Goal: Task Accomplishment & Management: Use online tool/utility

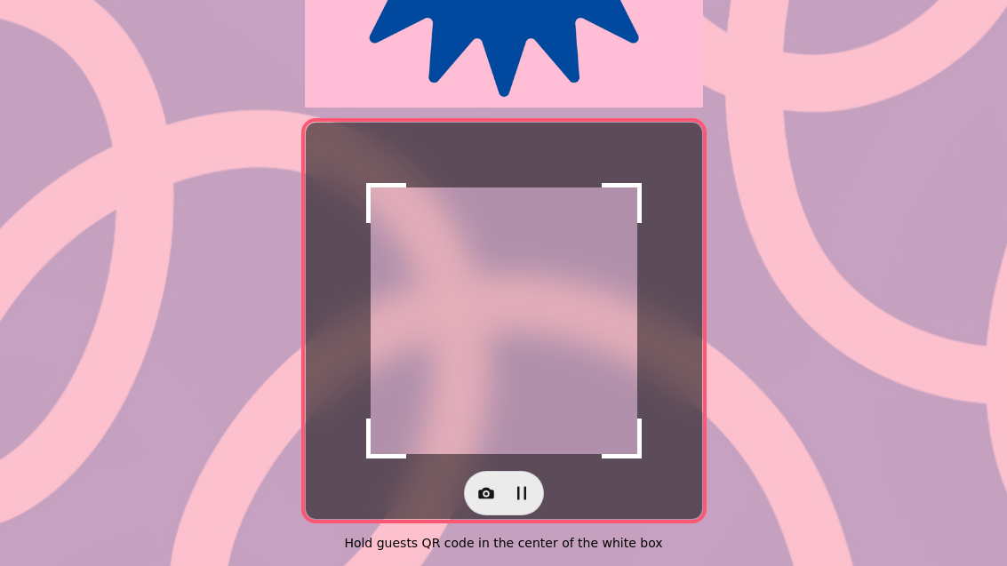
scroll to position [365, 0]
click at [496, 493] on button "button" at bounding box center [486, 493] width 36 height 36
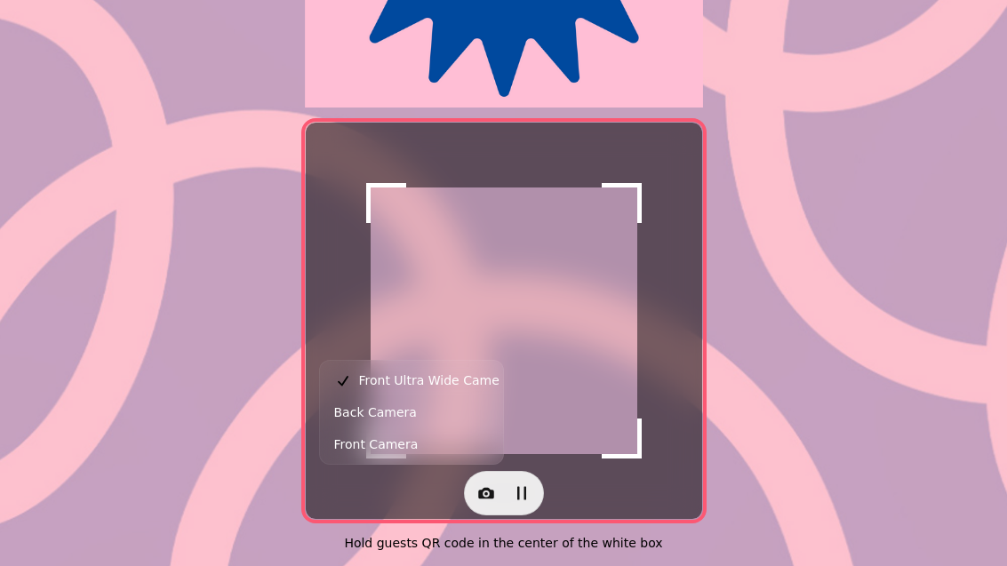
click at [468, 420] on button "Back Camera" at bounding box center [411, 412] width 176 height 32
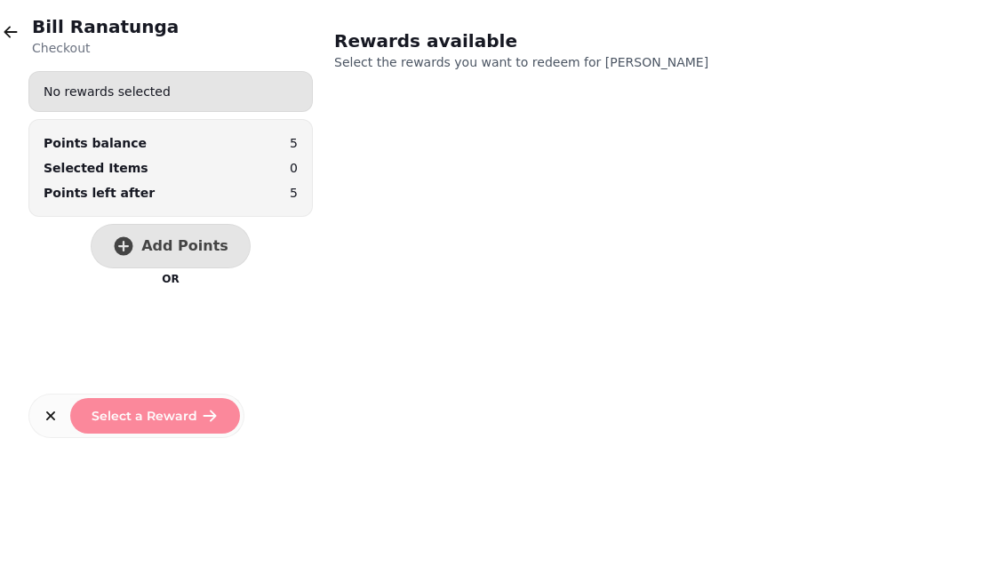
click at [193, 263] on button "Add Points" at bounding box center [171, 246] width 160 height 44
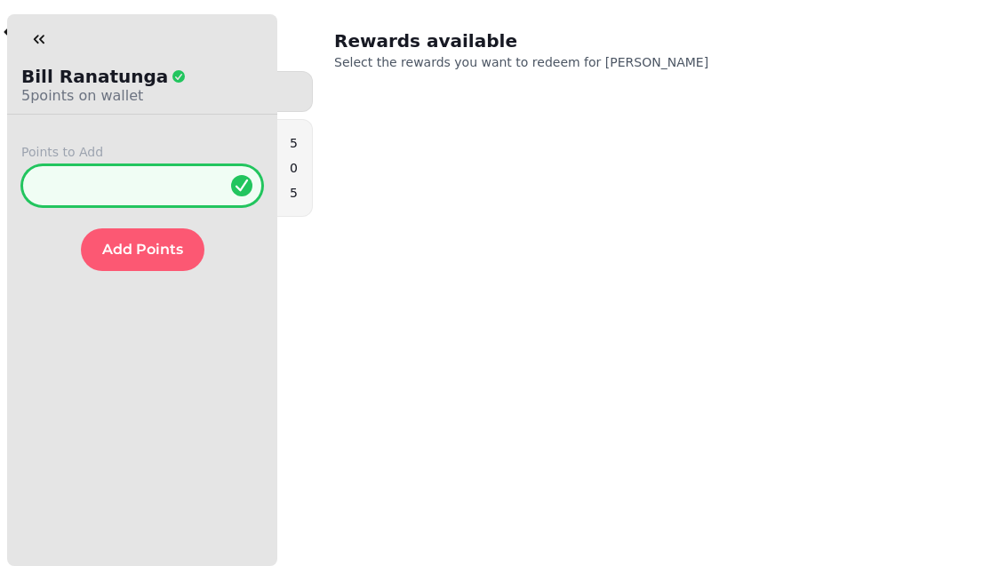
click at [160, 191] on input "*" at bounding box center [142, 185] width 242 height 43
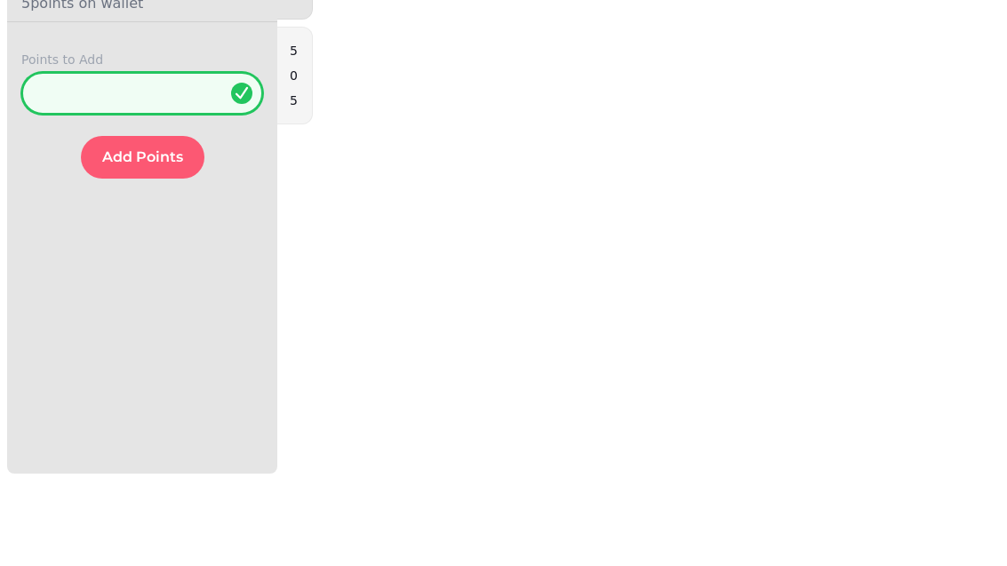
type input "*"
type input "***"
click at [156, 243] on span "Add Points" at bounding box center [142, 250] width 81 height 14
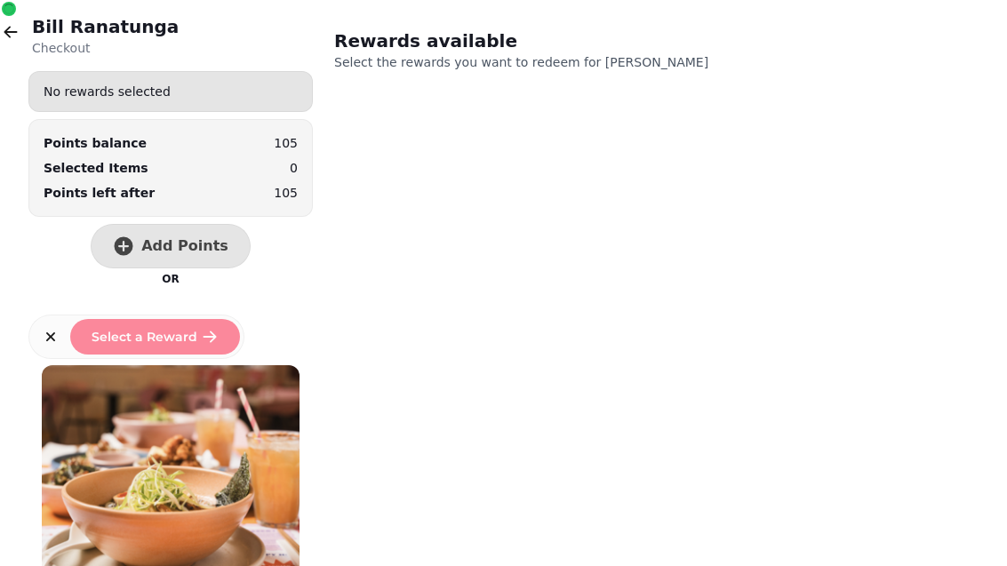
click at [222, 247] on button "Add Points" at bounding box center [171, 246] width 160 height 44
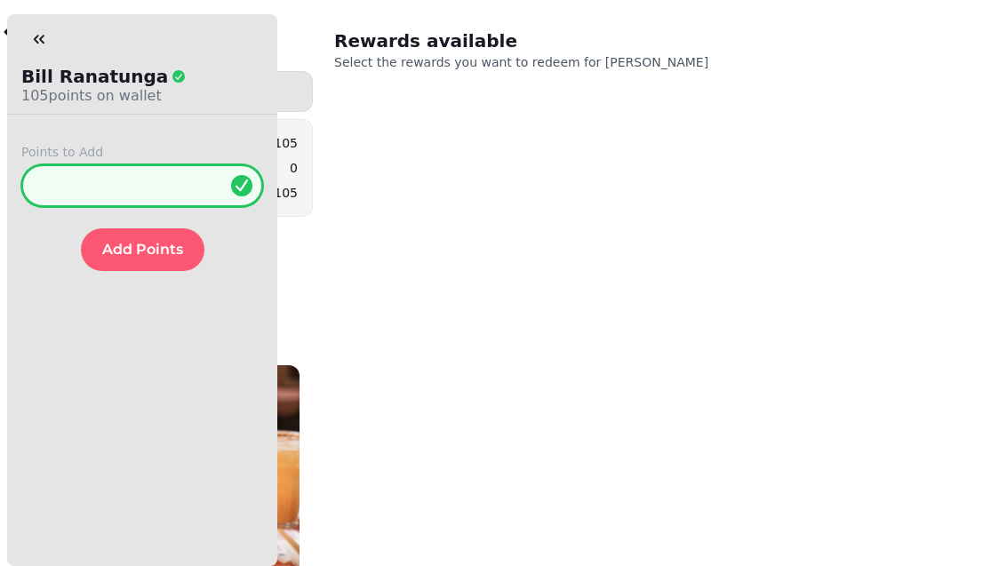
click at [156, 187] on input "*" at bounding box center [142, 185] width 242 height 43
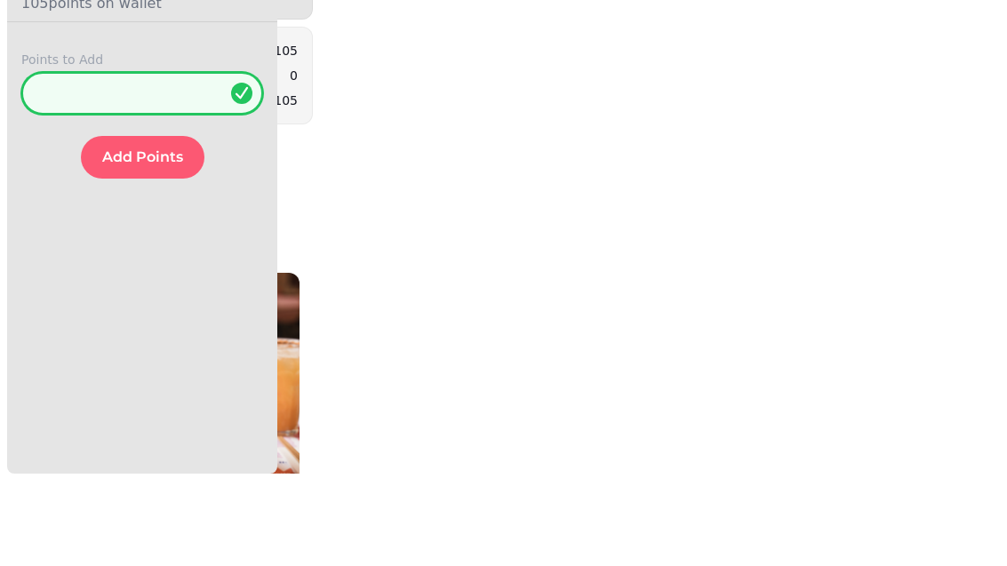
type input "***"
click at [171, 243] on span "Add Points" at bounding box center [142, 250] width 81 height 14
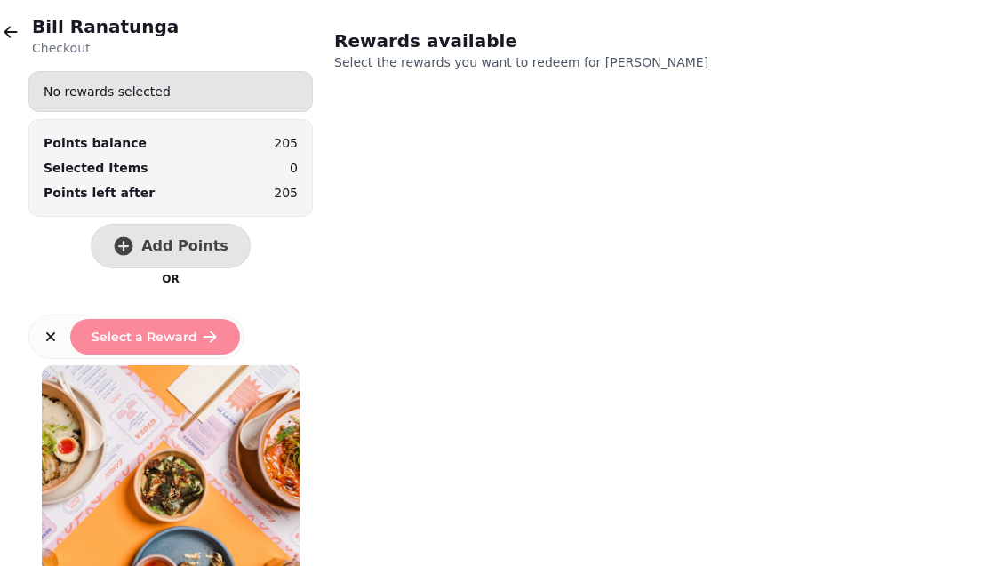
click at [219, 257] on button "Add Points" at bounding box center [171, 246] width 160 height 44
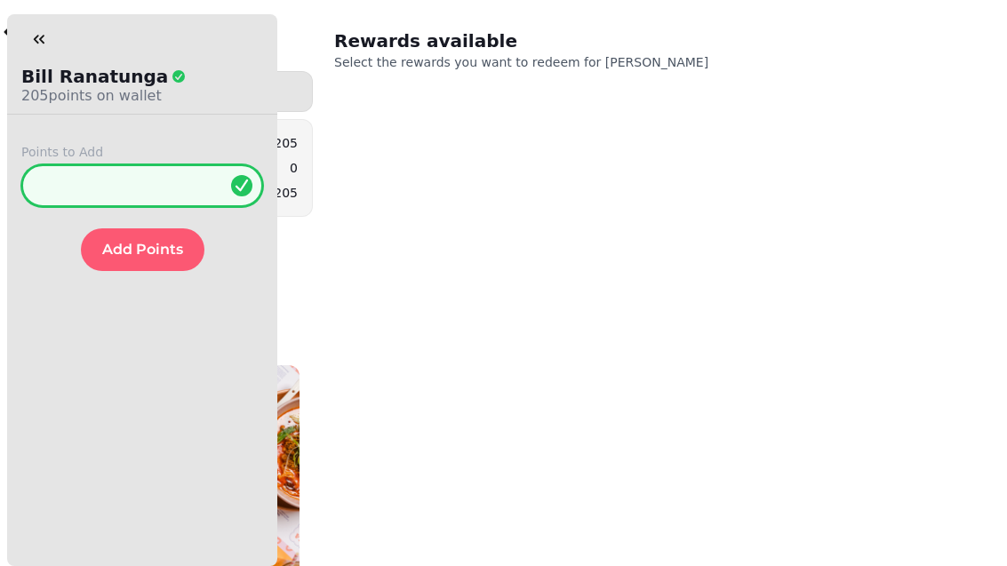
click at [180, 187] on input "*" at bounding box center [142, 185] width 242 height 43
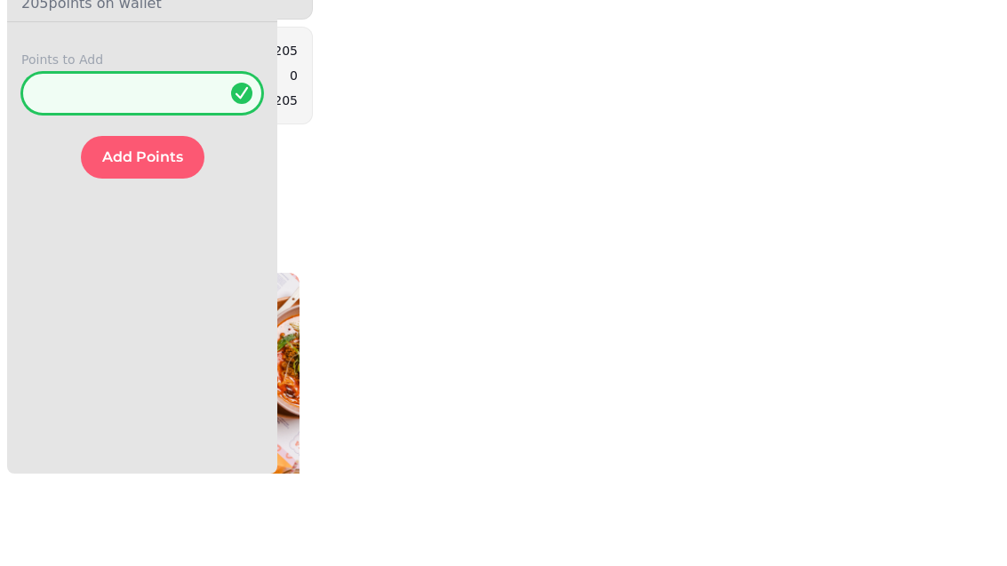
type input "**"
click at [176, 228] on button "Add Points" at bounding box center [142, 249] width 123 height 43
